Goal: Use online tool/utility: Utilize a website feature to perform a specific function

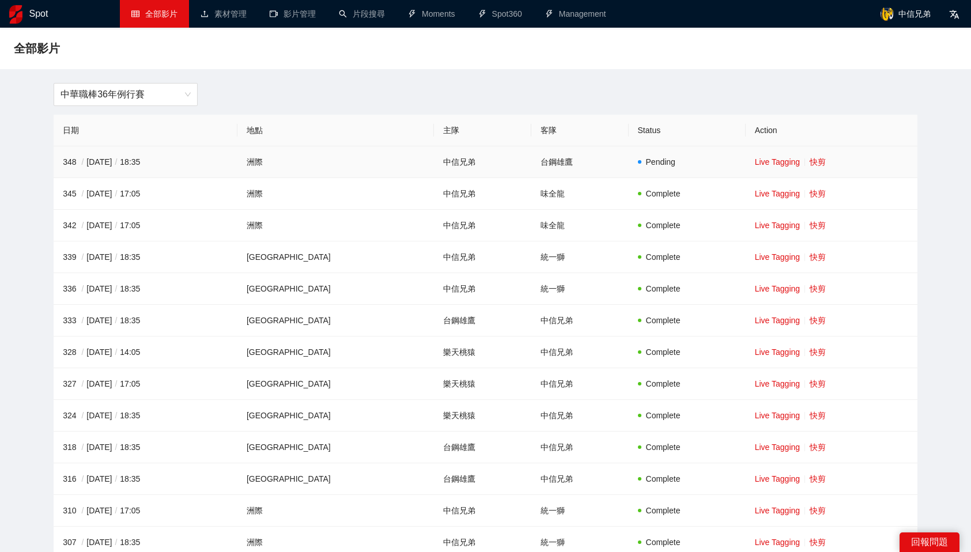
click at [808, 156] on td "Live Tagging 快剪" at bounding box center [832, 162] width 172 height 32
click at [810, 161] on link "快剪" at bounding box center [818, 161] width 16 height 9
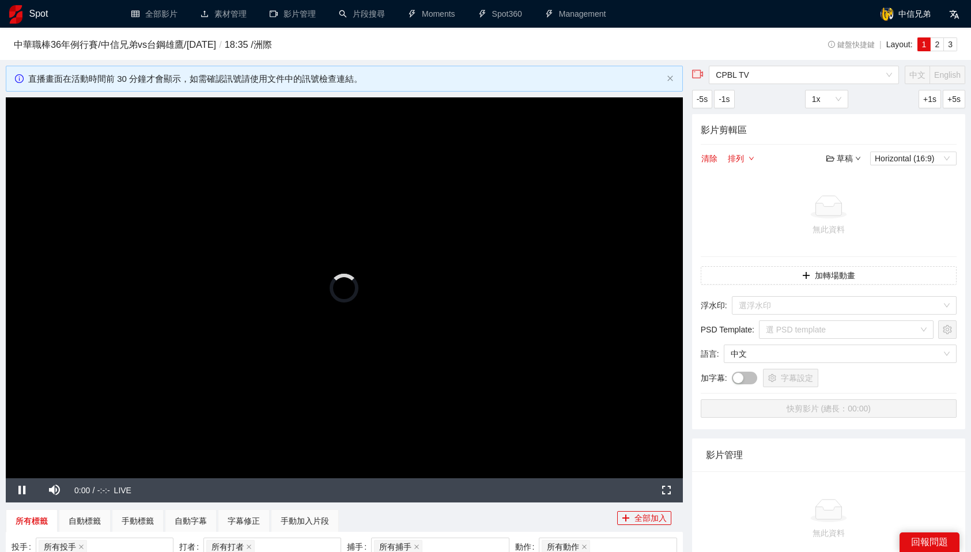
click at [449, 285] on video "Video Player" at bounding box center [344, 287] width 677 height 381
click at [867, 81] on span "CPBL TV" at bounding box center [804, 74] width 176 height 17
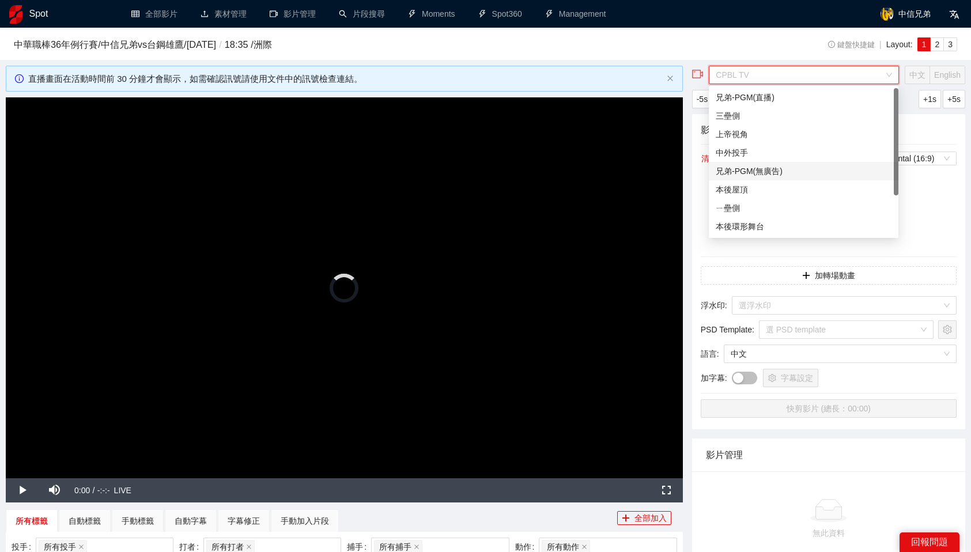
click at [774, 162] on div "兄弟-PGM(無廣告)" at bounding box center [804, 171] width 190 height 18
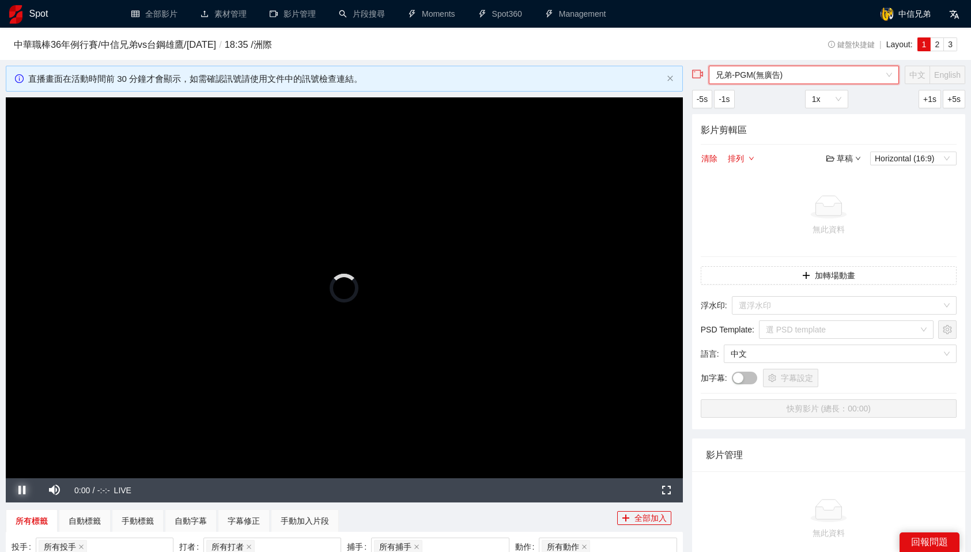
click at [20, 491] on span "Video Player" at bounding box center [22, 491] width 32 height 0
